Goal: Check status: Check status

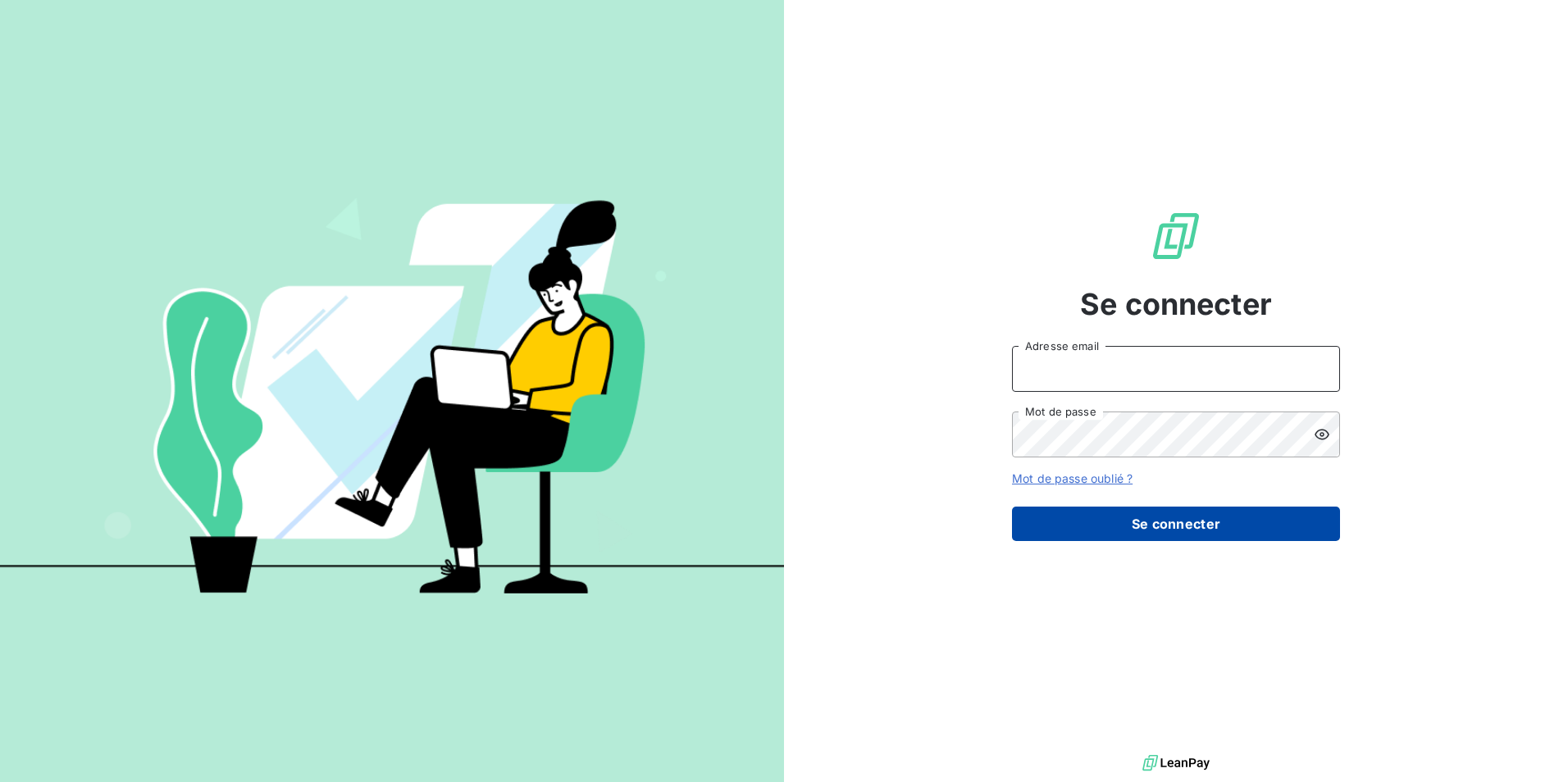
type input "[EMAIL_ADDRESS][DOMAIN_NAME]"
click at [1085, 523] on button "Se connecter" at bounding box center [1176, 524] width 328 height 35
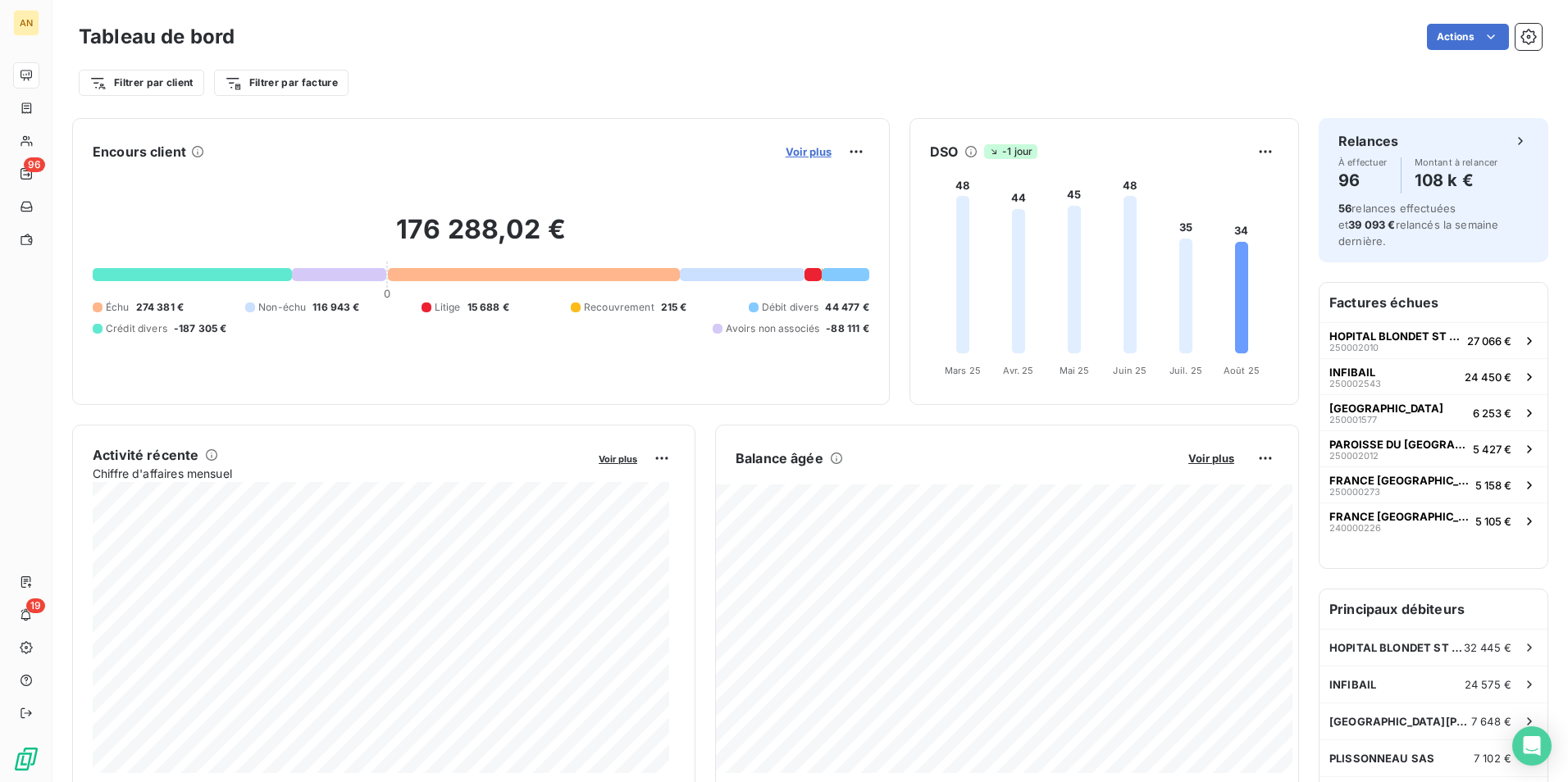
click at [789, 150] on span "Voir plus" at bounding box center [808, 152] width 46 height 13
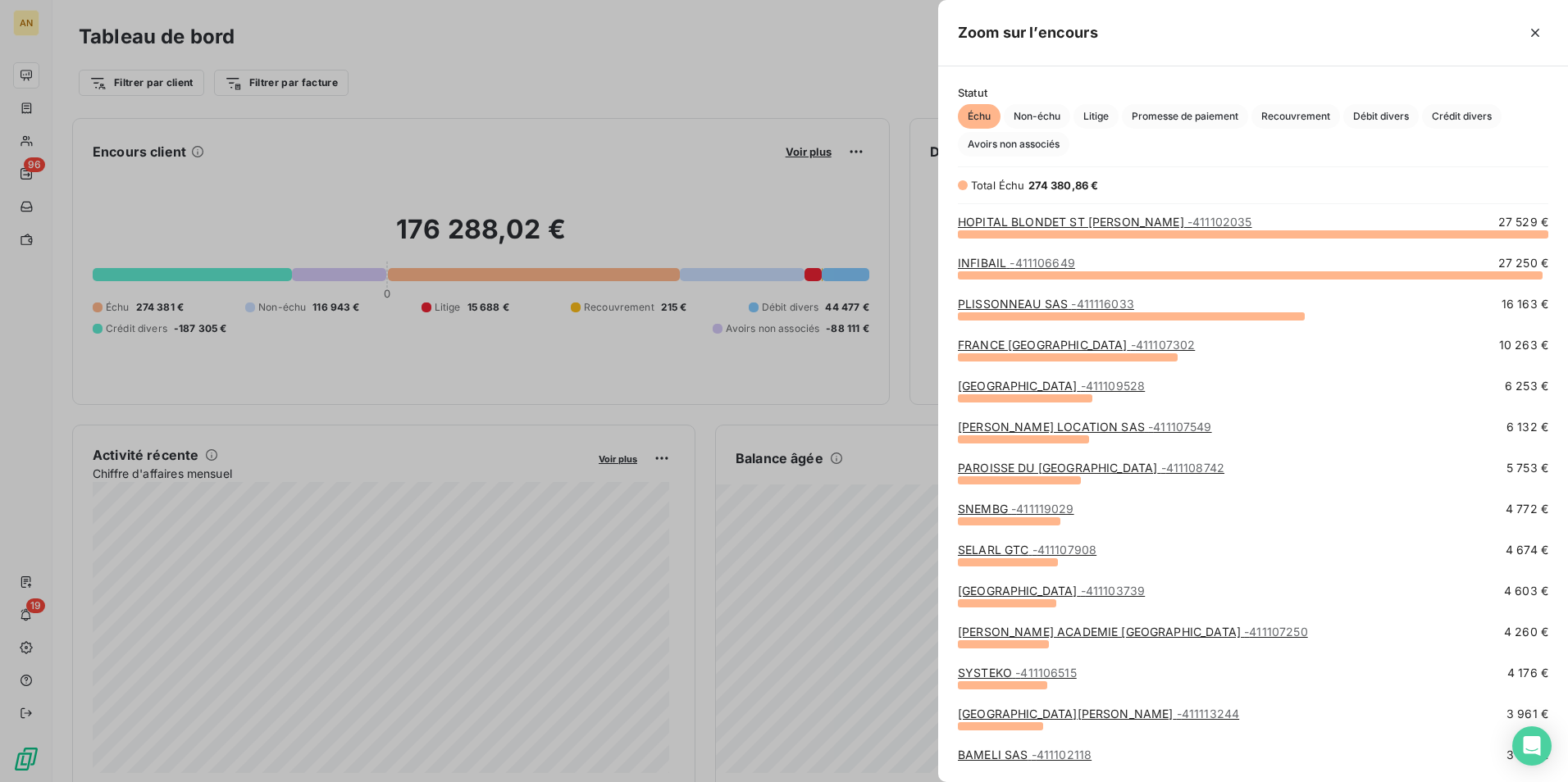
scroll to position [536, 618]
click at [178, 331] on div at bounding box center [784, 391] width 1568 height 782
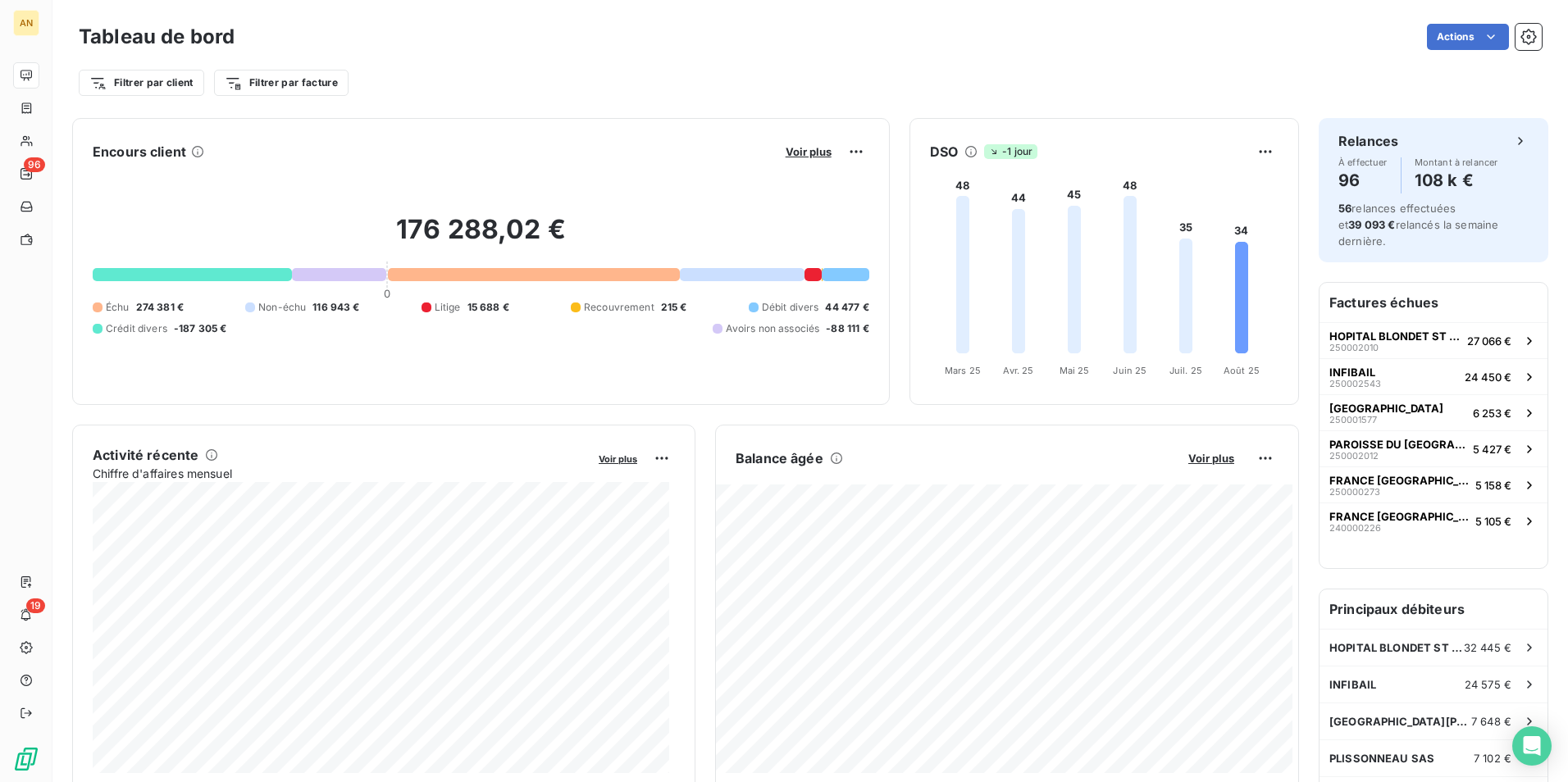
click at [801, 159] on button "Voir plus" at bounding box center [808, 152] width 55 height 15
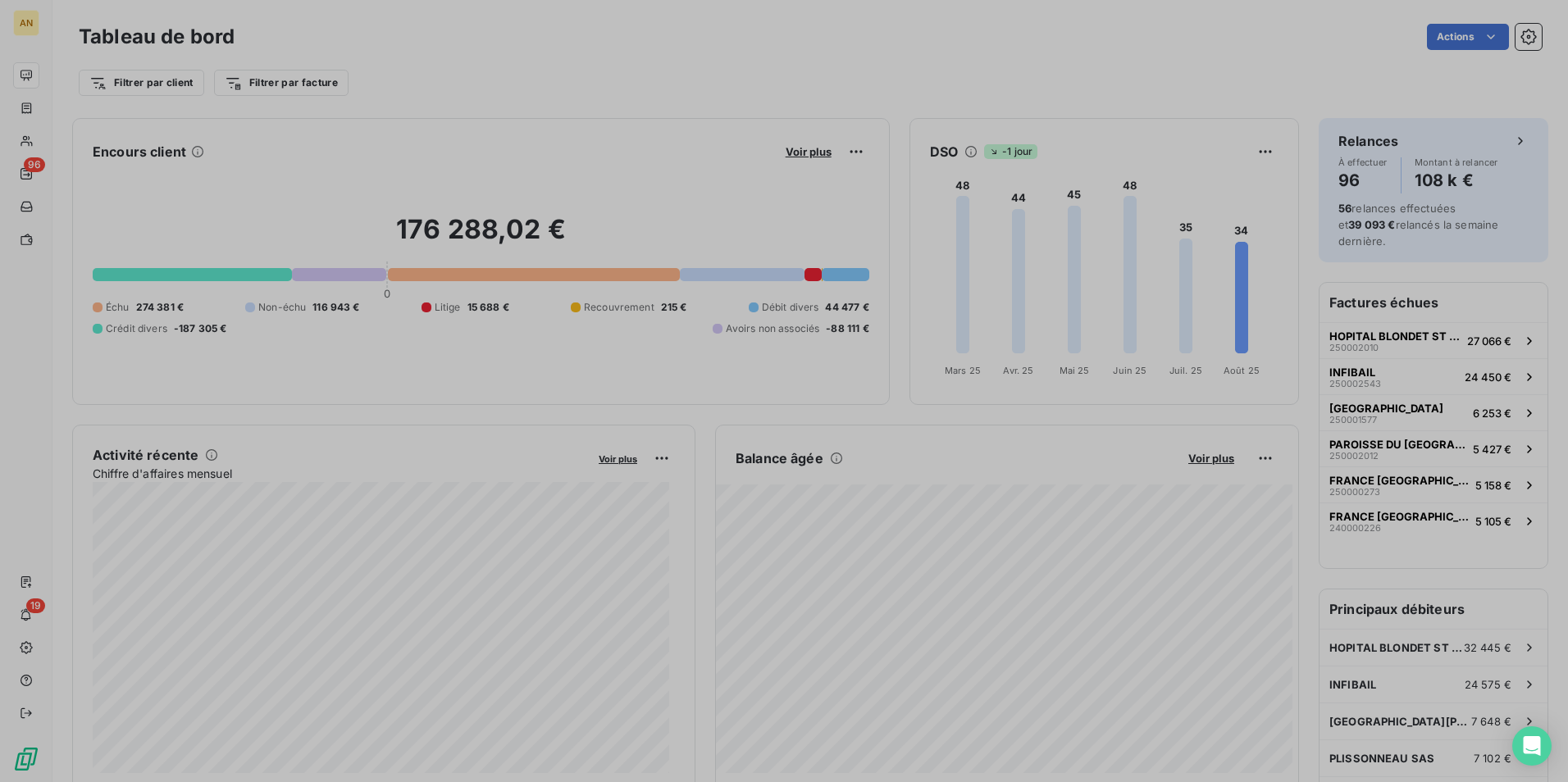
scroll to position [770, 618]
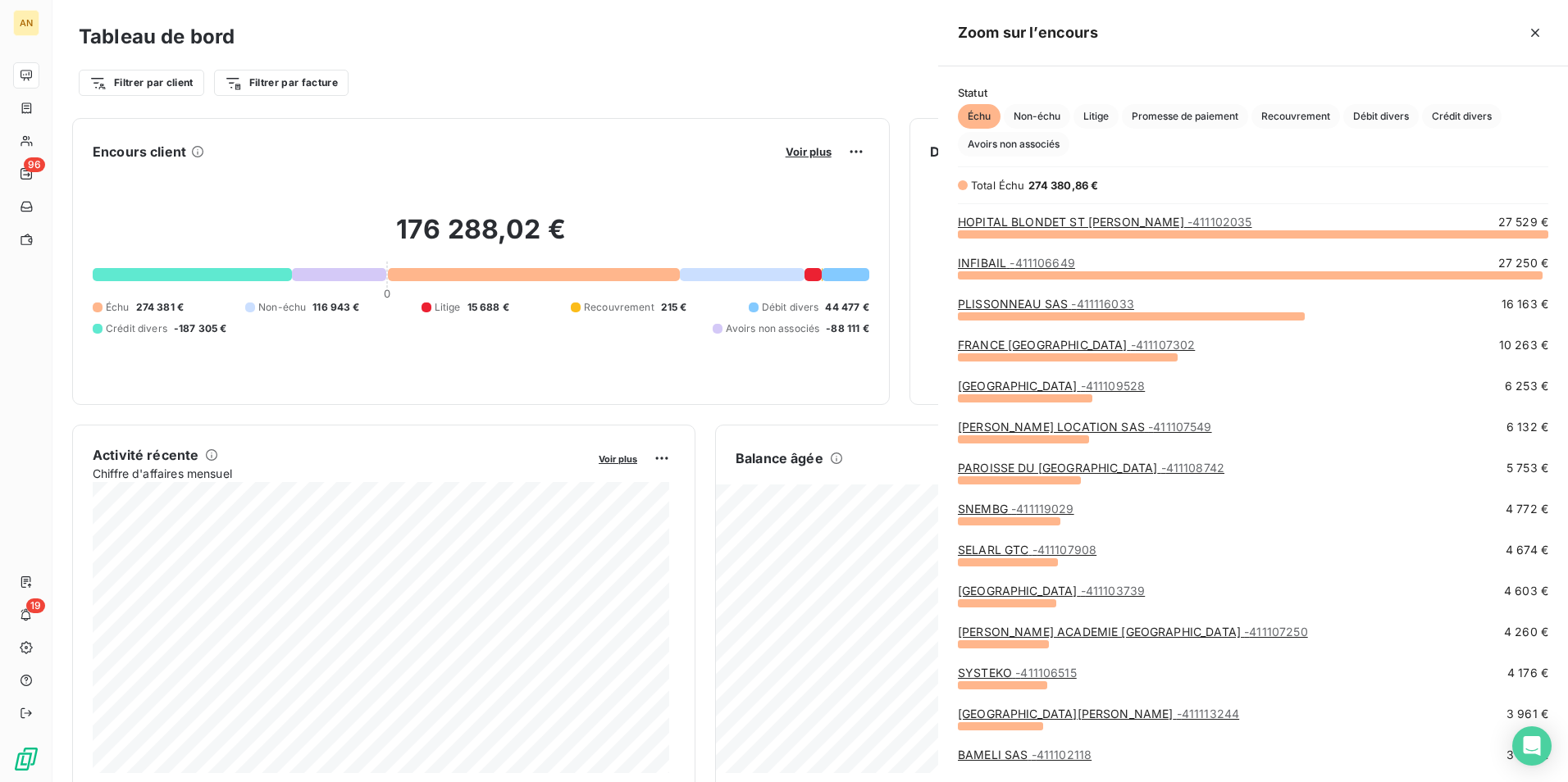
click at [800, 153] on div at bounding box center [784, 391] width 1568 height 782
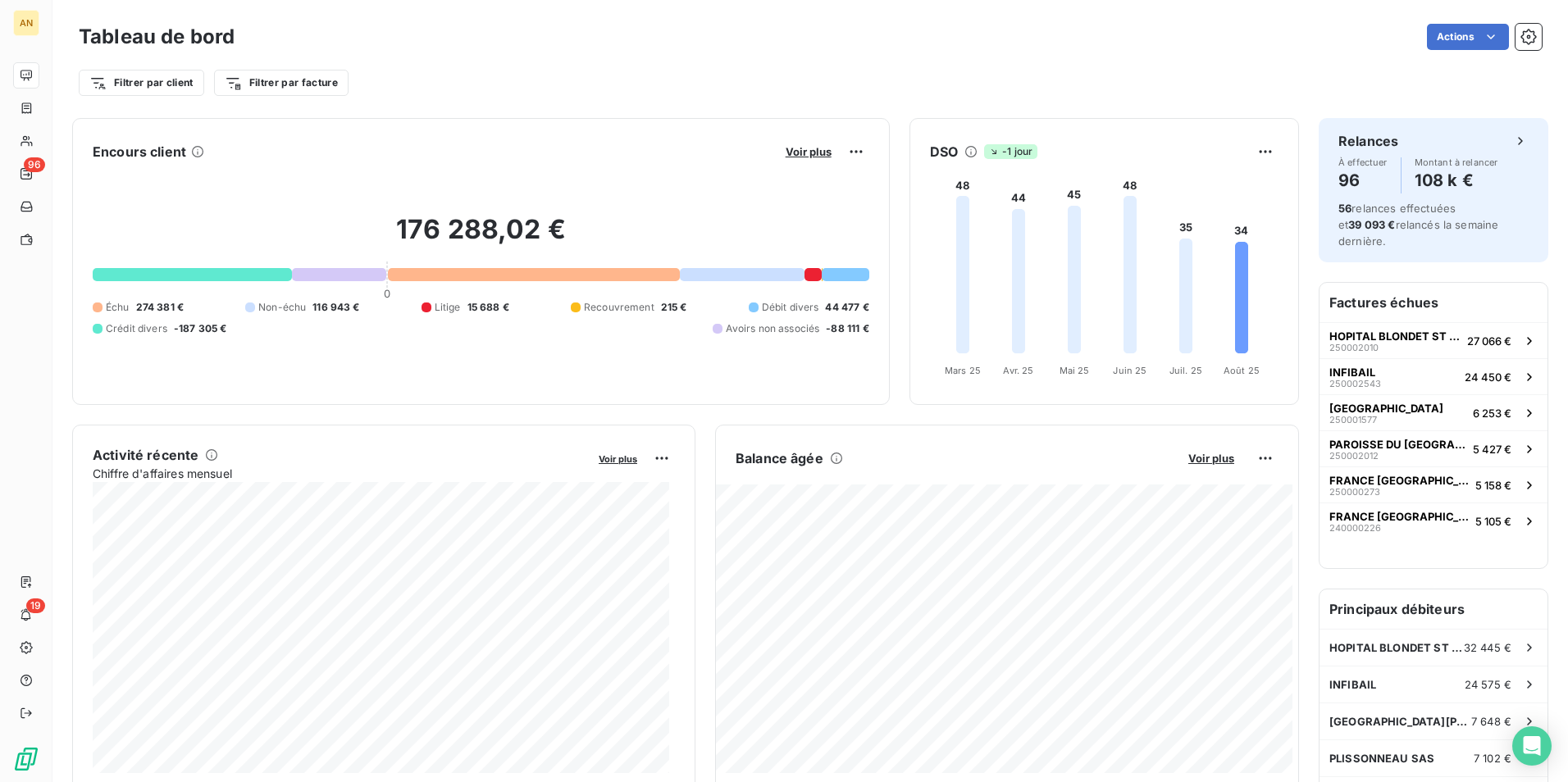
click at [799, 159] on button "Voir plus" at bounding box center [808, 152] width 55 height 15
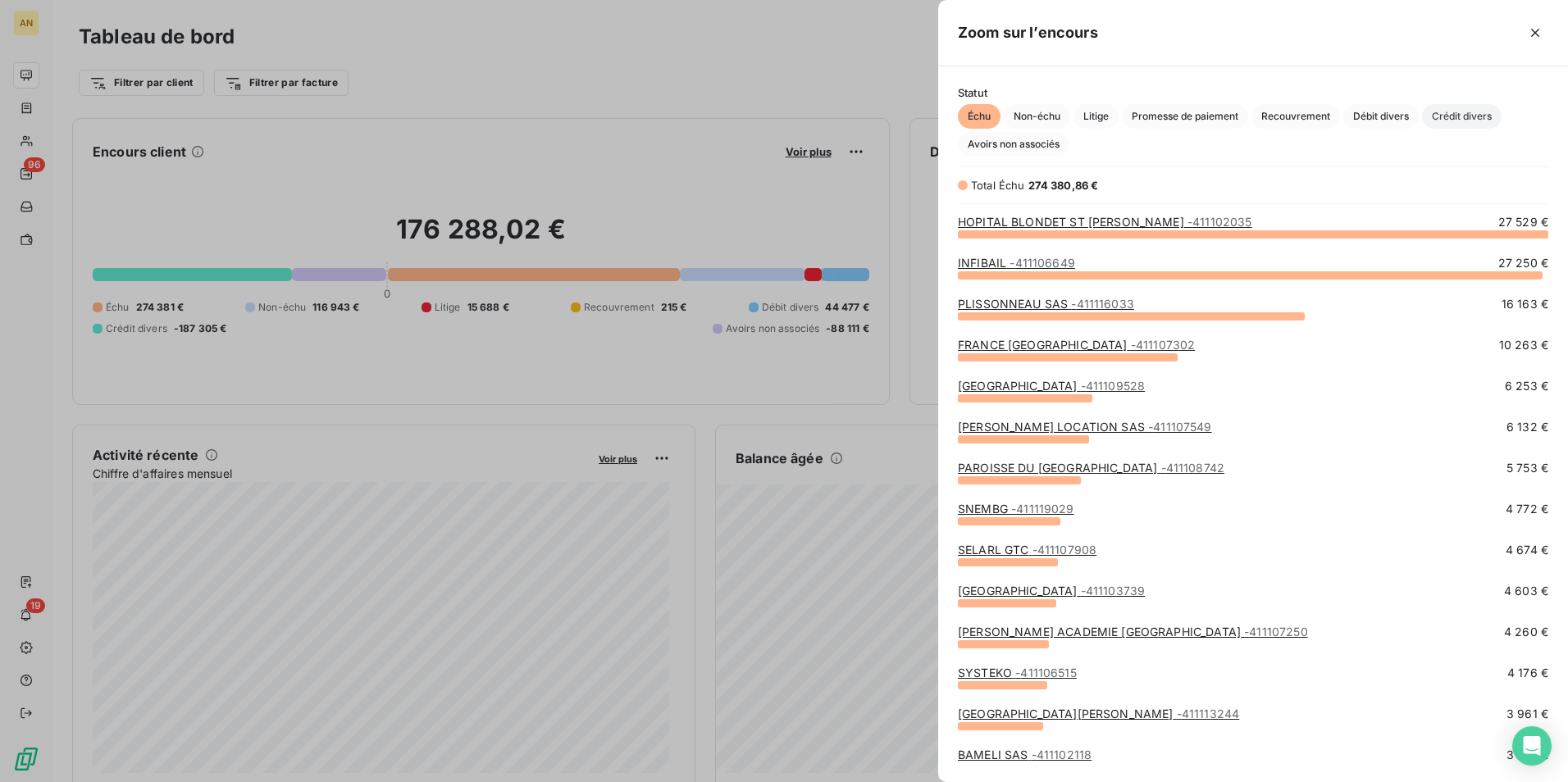
click at [1444, 124] on span "Crédit divers" at bounding box center [1462, 116] width 80 height 24
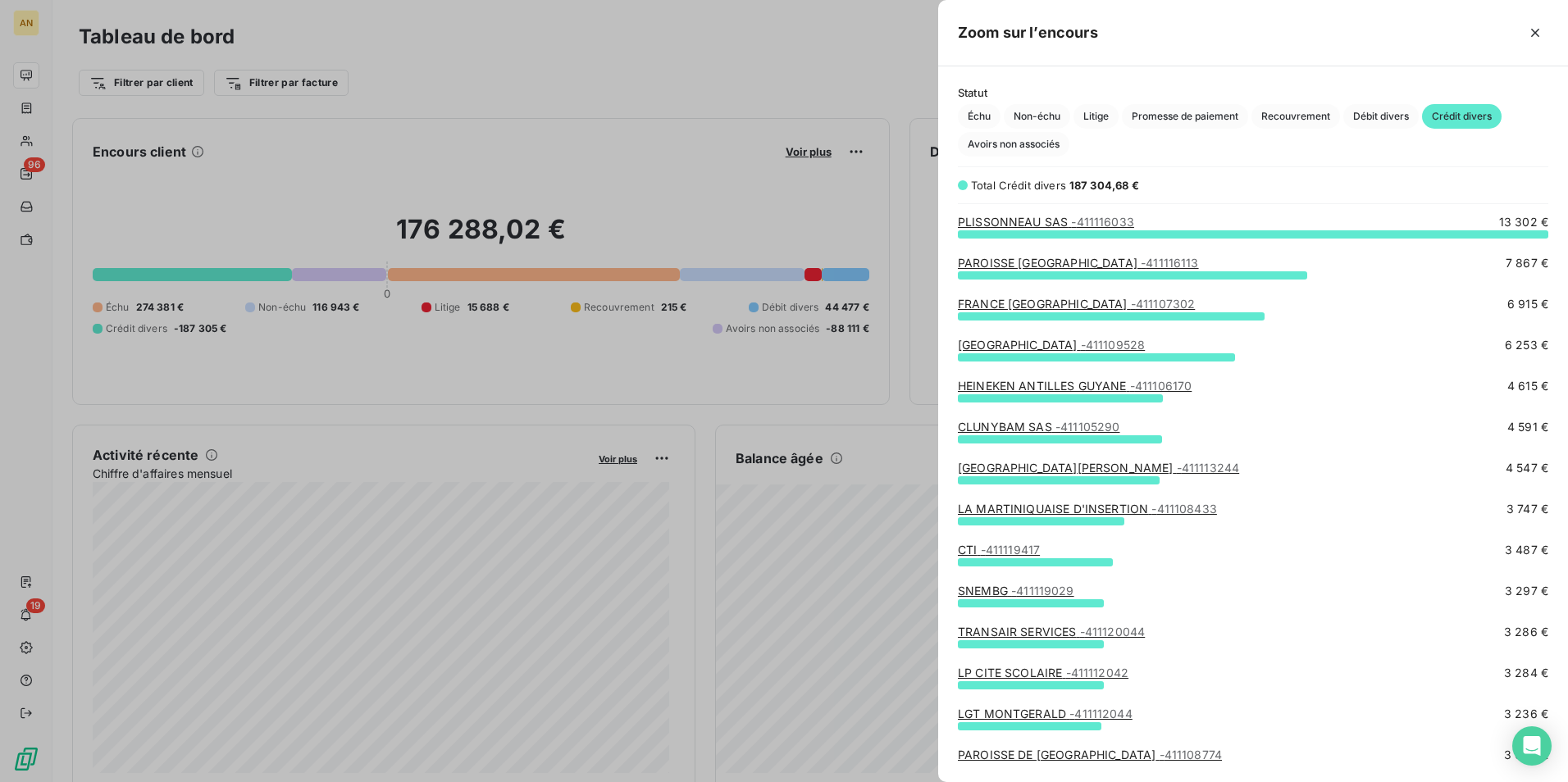
scroll to position [536, 618]
click at [1078, 431] on span "- 411105290" at bounding box center [1087, 426] width 65 height 14
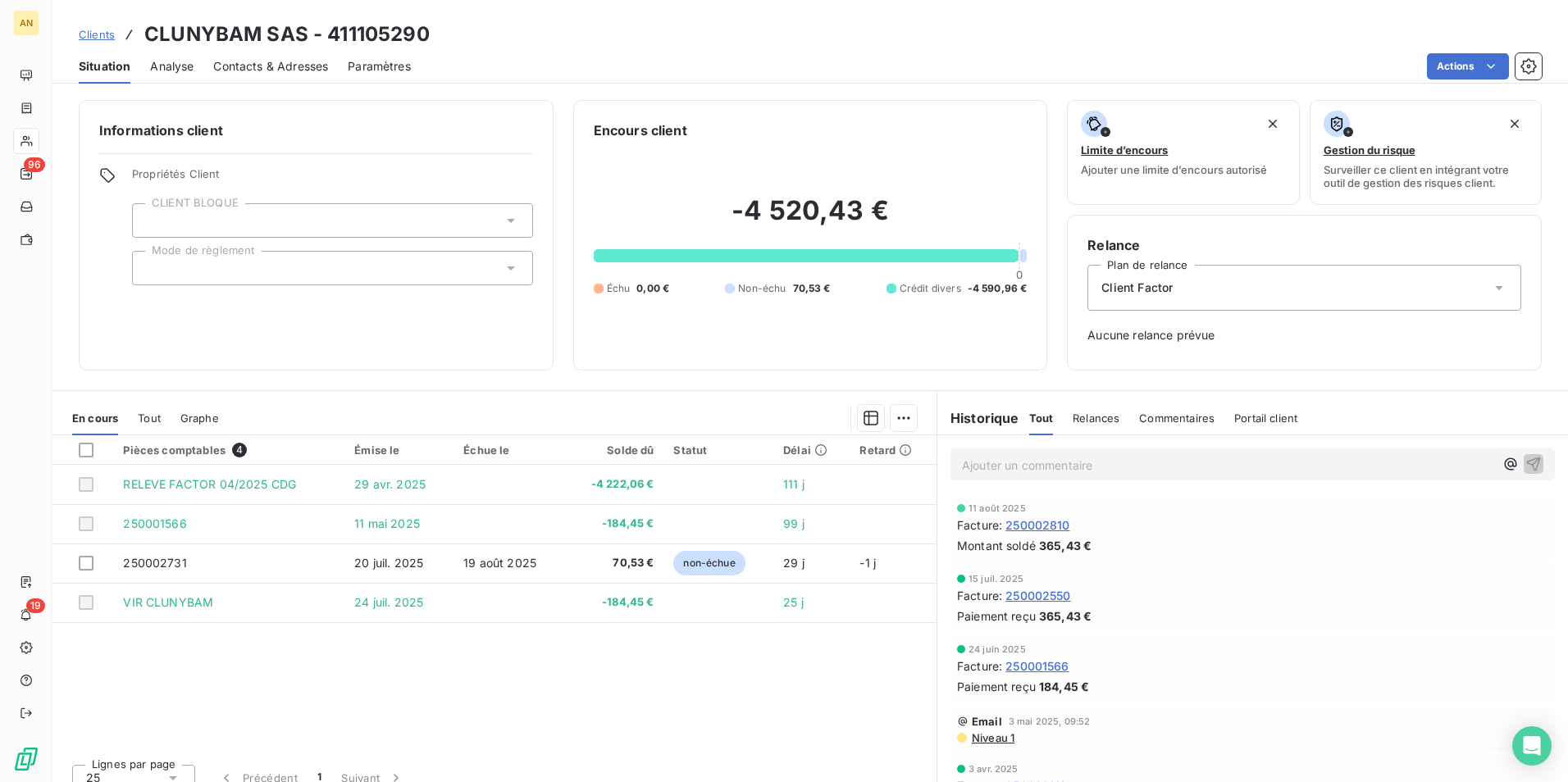
click at [155, 419] on span "Tout" at bounding box center [149, 418] width 23 height 13
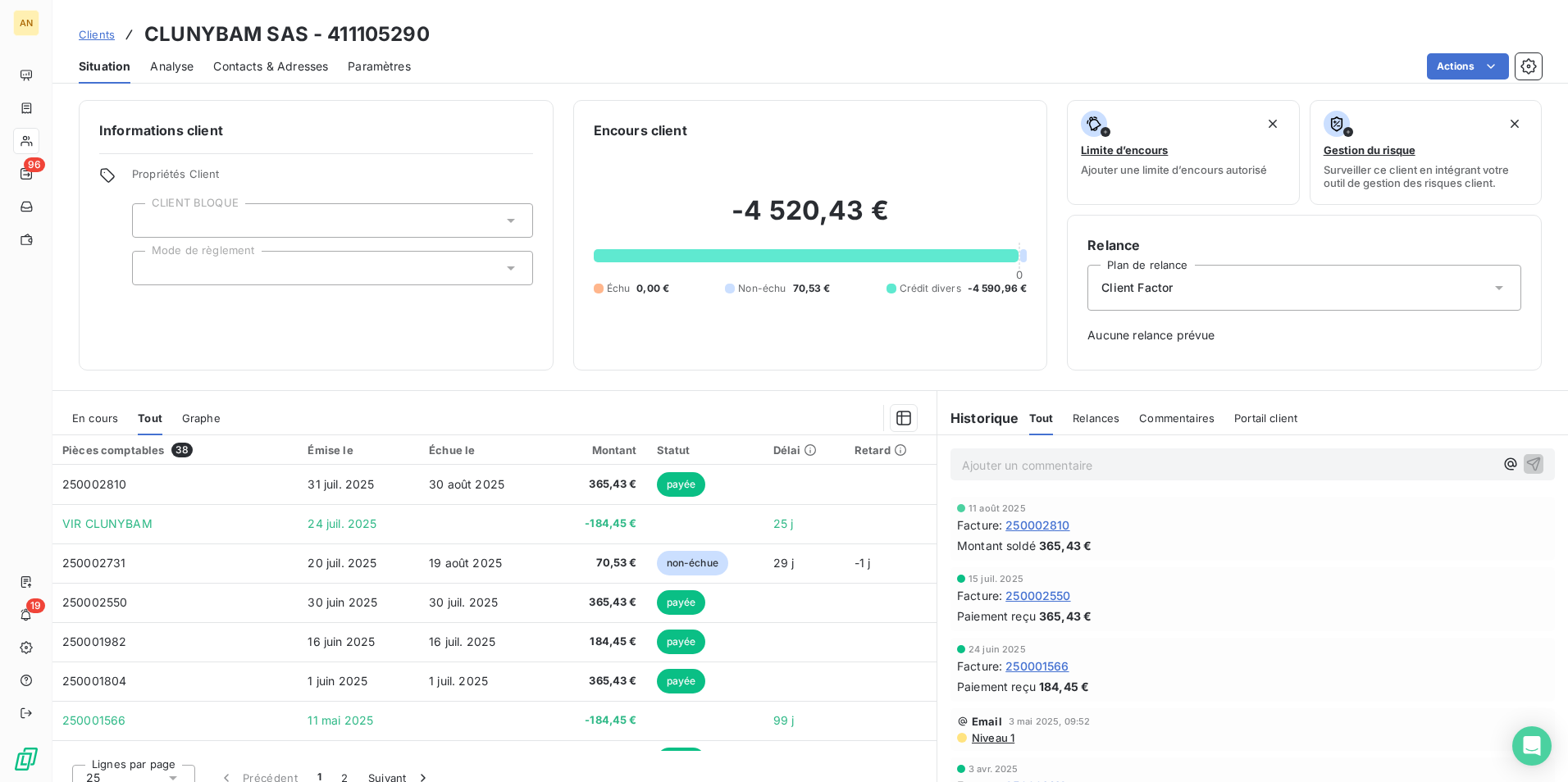
click at [104, 425] on div "En cours" at bounding box center [95, 418] width 46 height 35
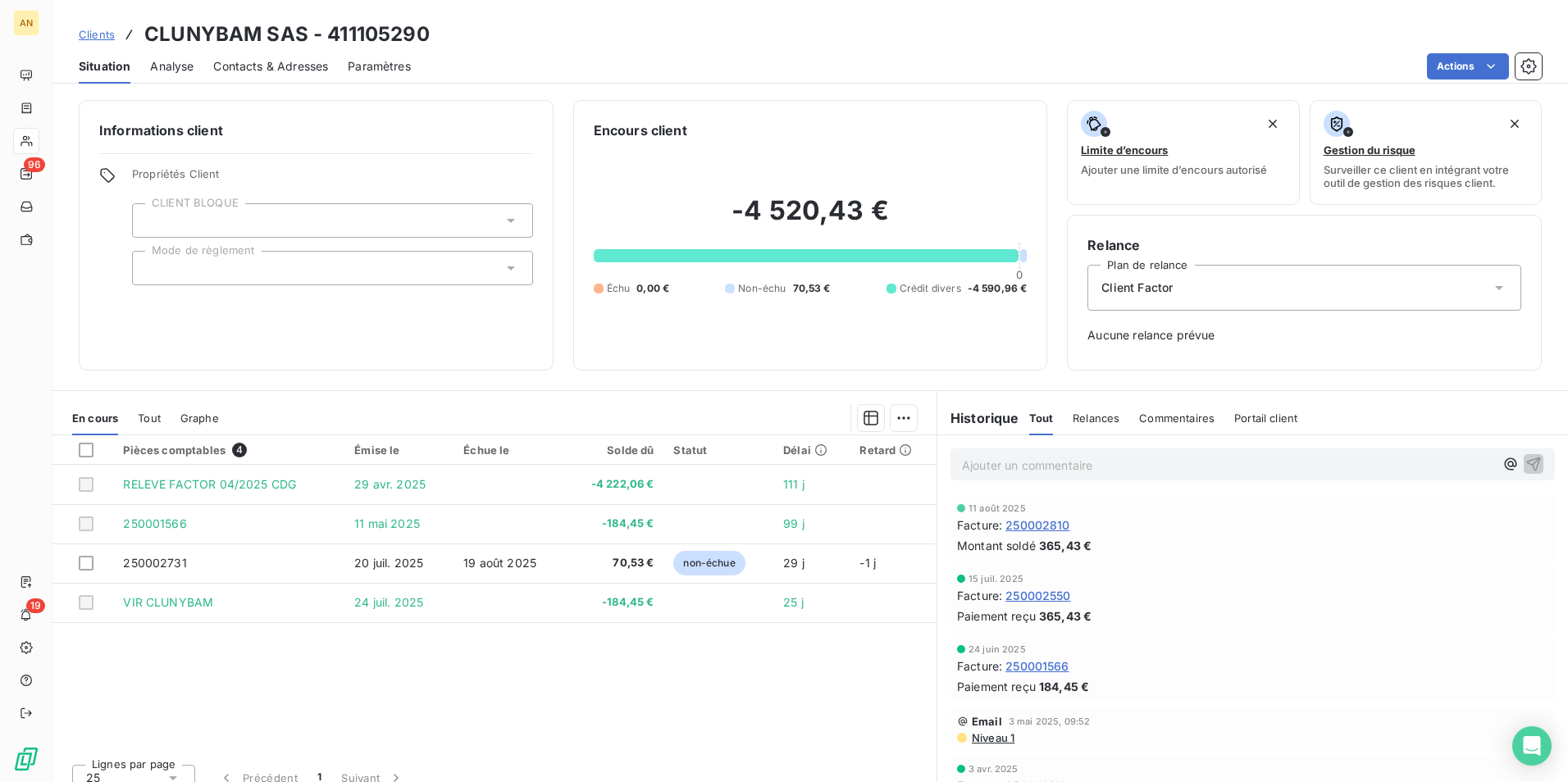
click at [153, 420] on span "Tout" at bounding box center [149, 418] width 23 height 13
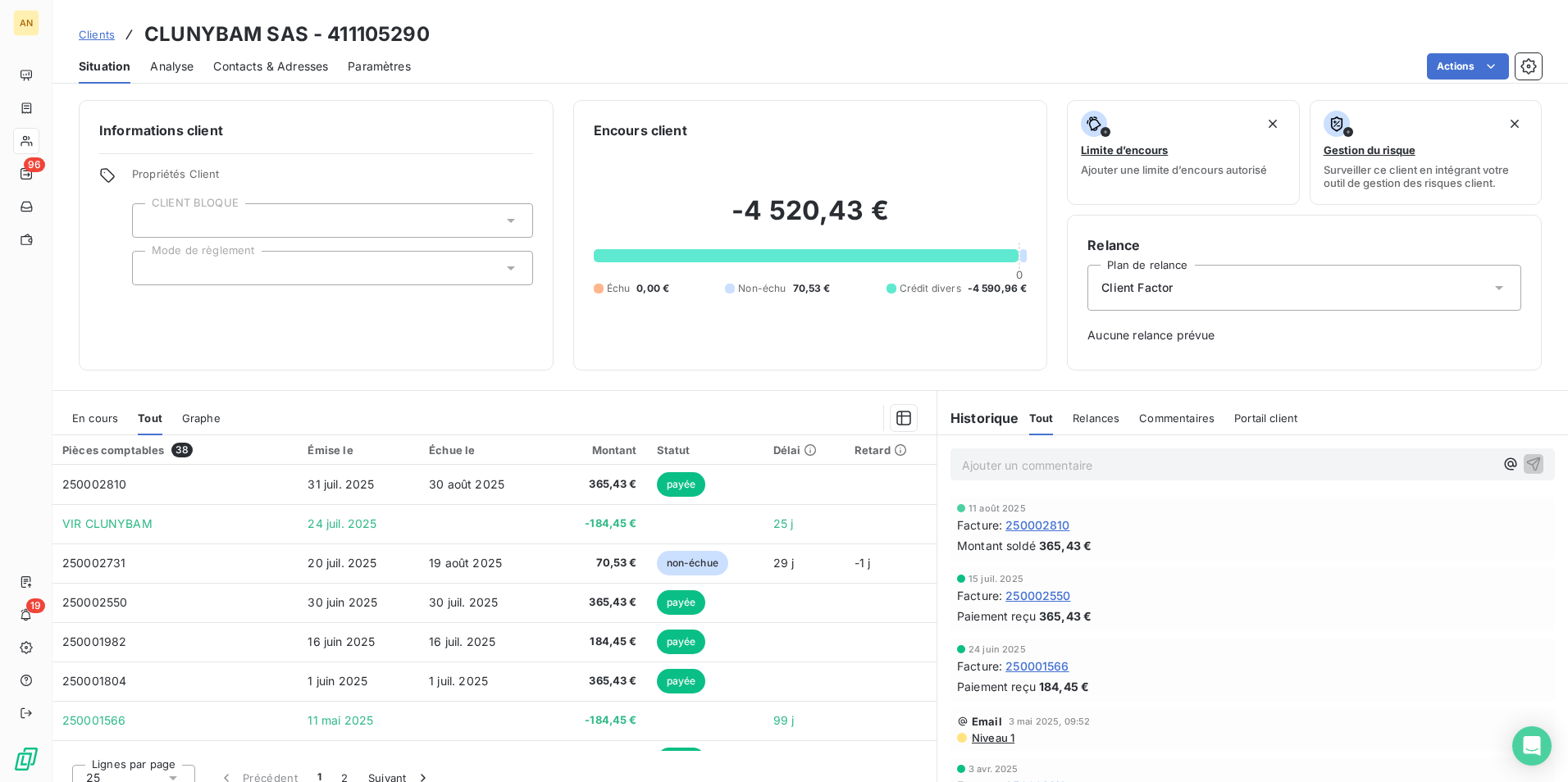
click at [107, 422] on span "En cours" at bounding box center [95, 418] width 46 height 13
